Goal: Use online tool/utility

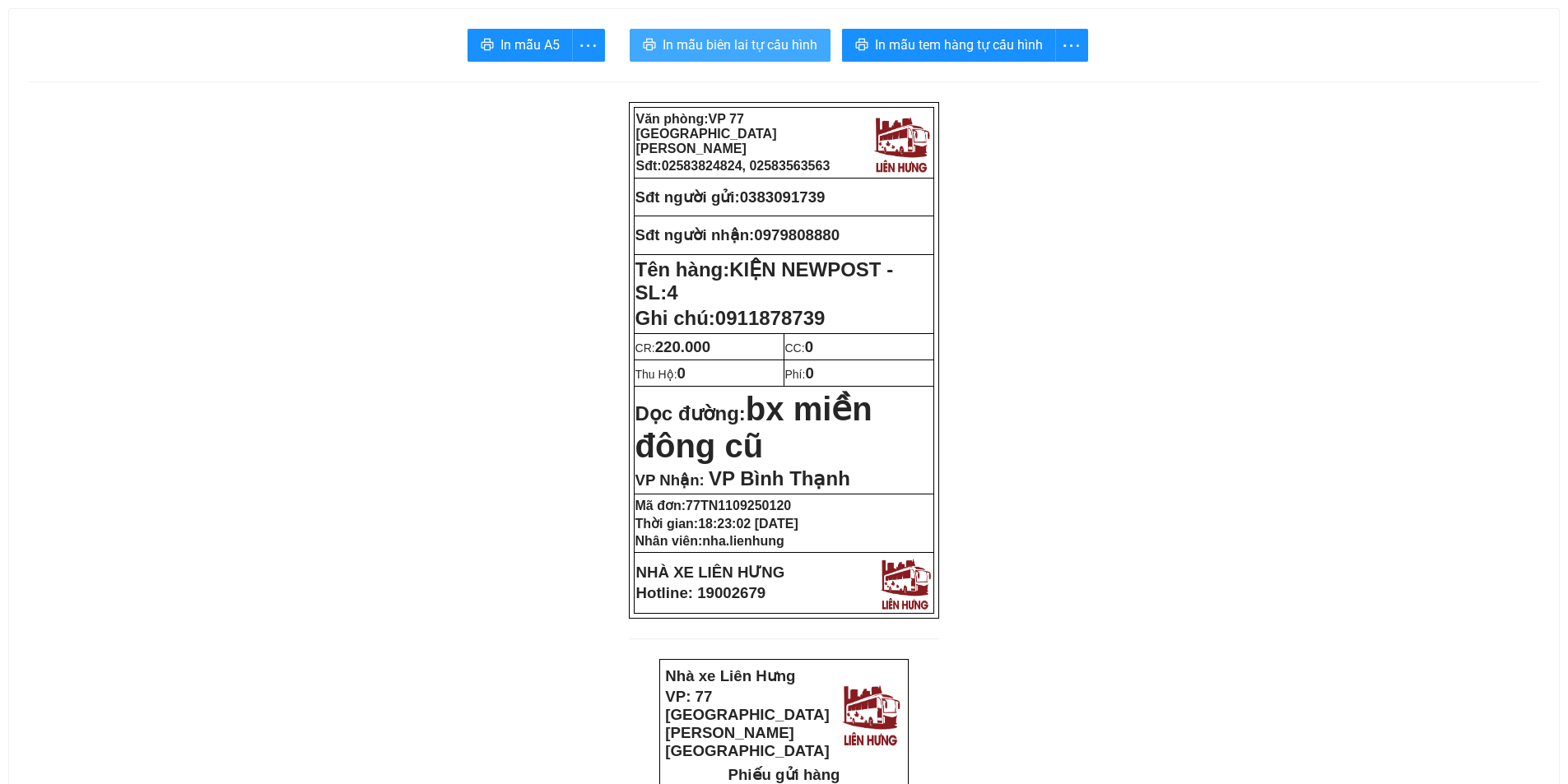
click at [717, 38] on span "In mẫu biên lai tự cấu hình" at bounding box center [739, 44] width 155 height 20
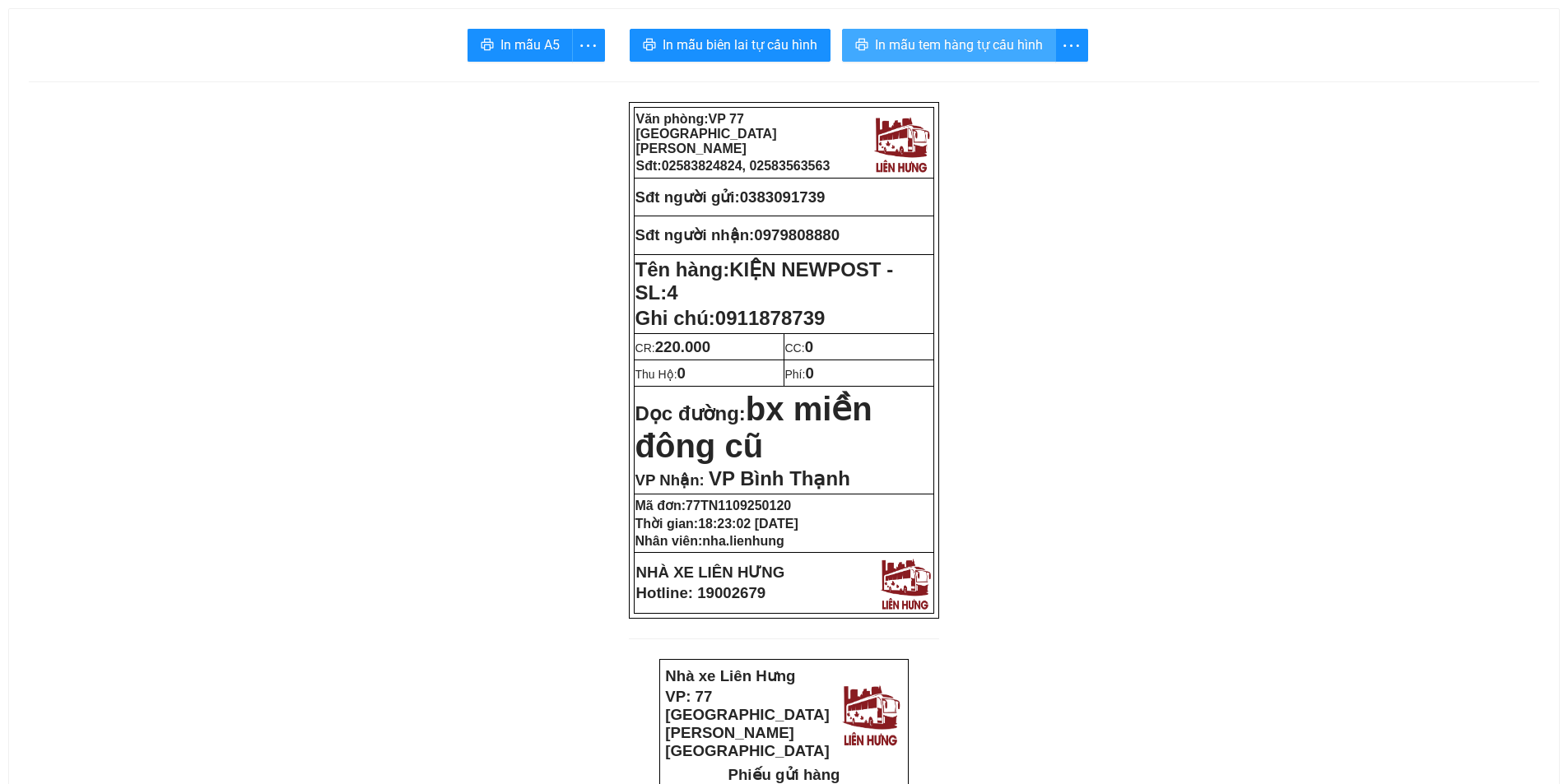
click at [899, 47] on span "In mẫu tem hàng tự cấu hình" at bounding box center [959, 44] width 168 height 20
